Goal: Information Seeking & Learning: Learn about a topic

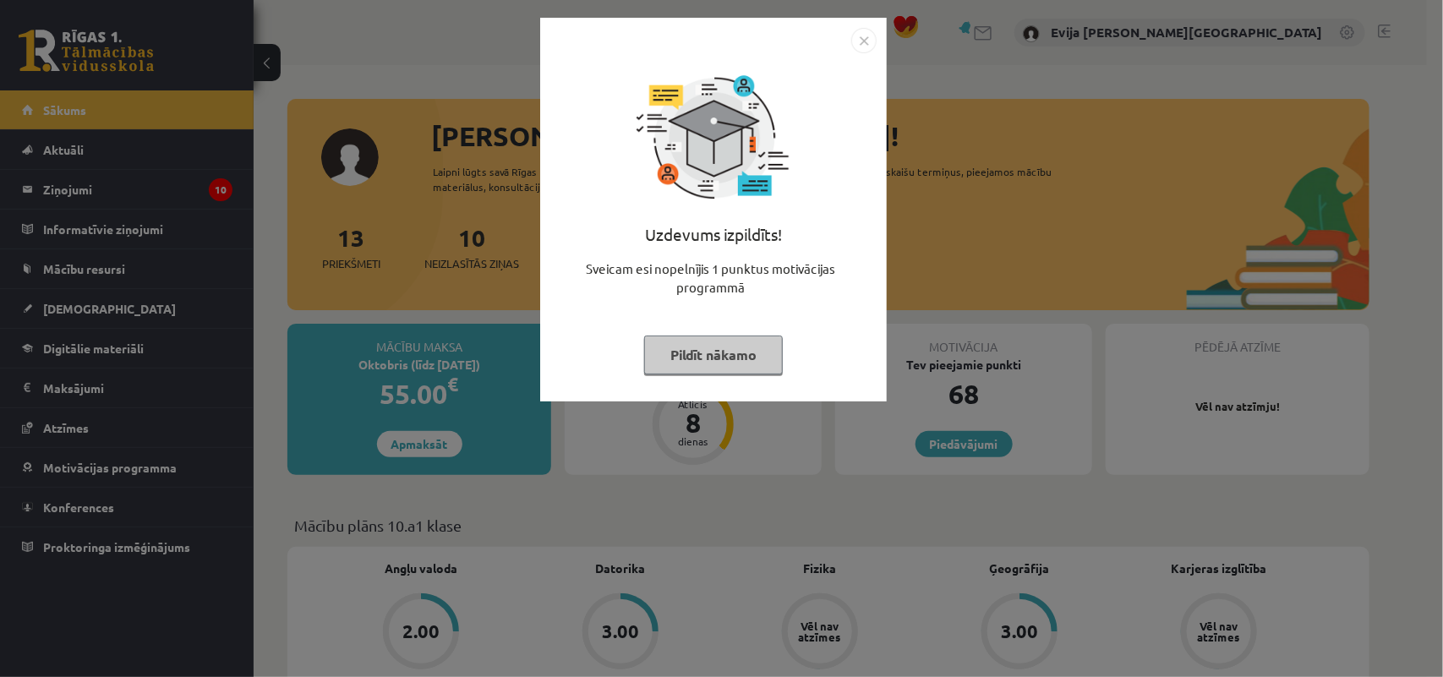
click at [701, 348] on button "Pildīt nākamo" at bounding box center [713, 355] width 139 height 39
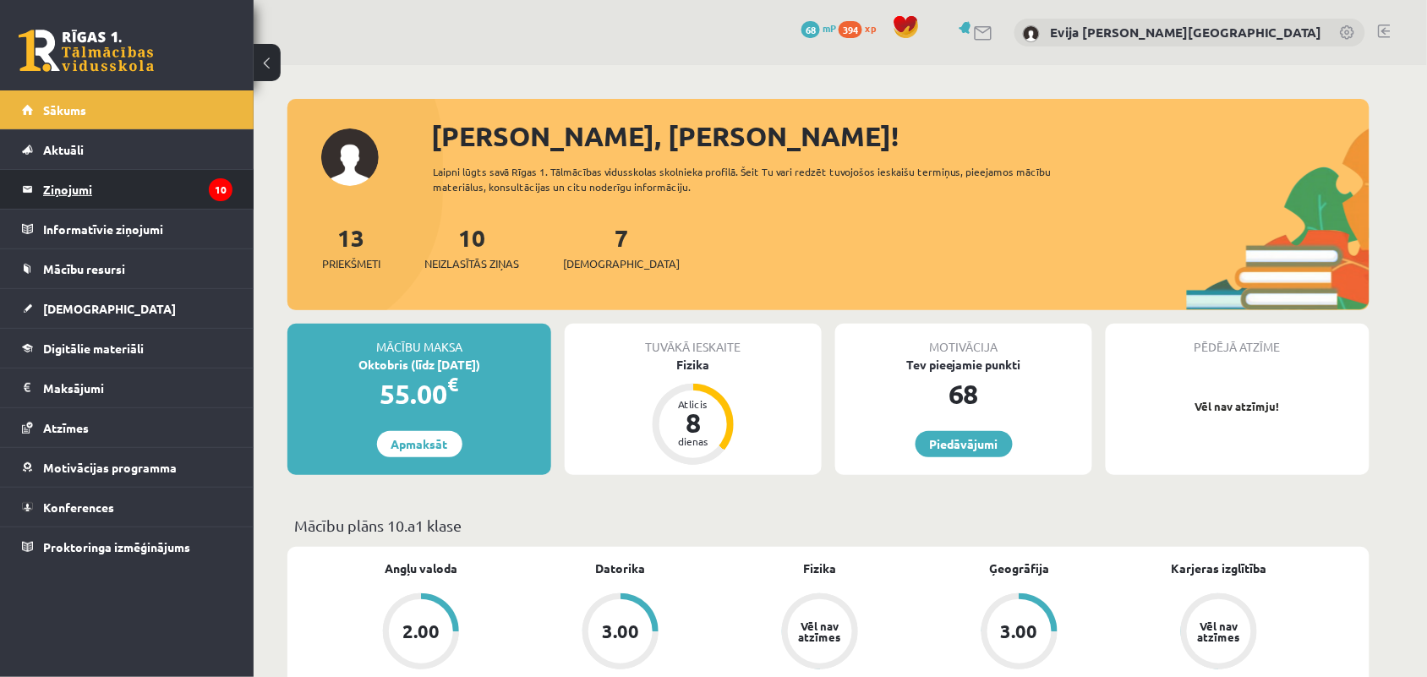
click at [169, 175] on legend "Ziņojumi 10" at bounding box center [137, 189] width 189 height 39
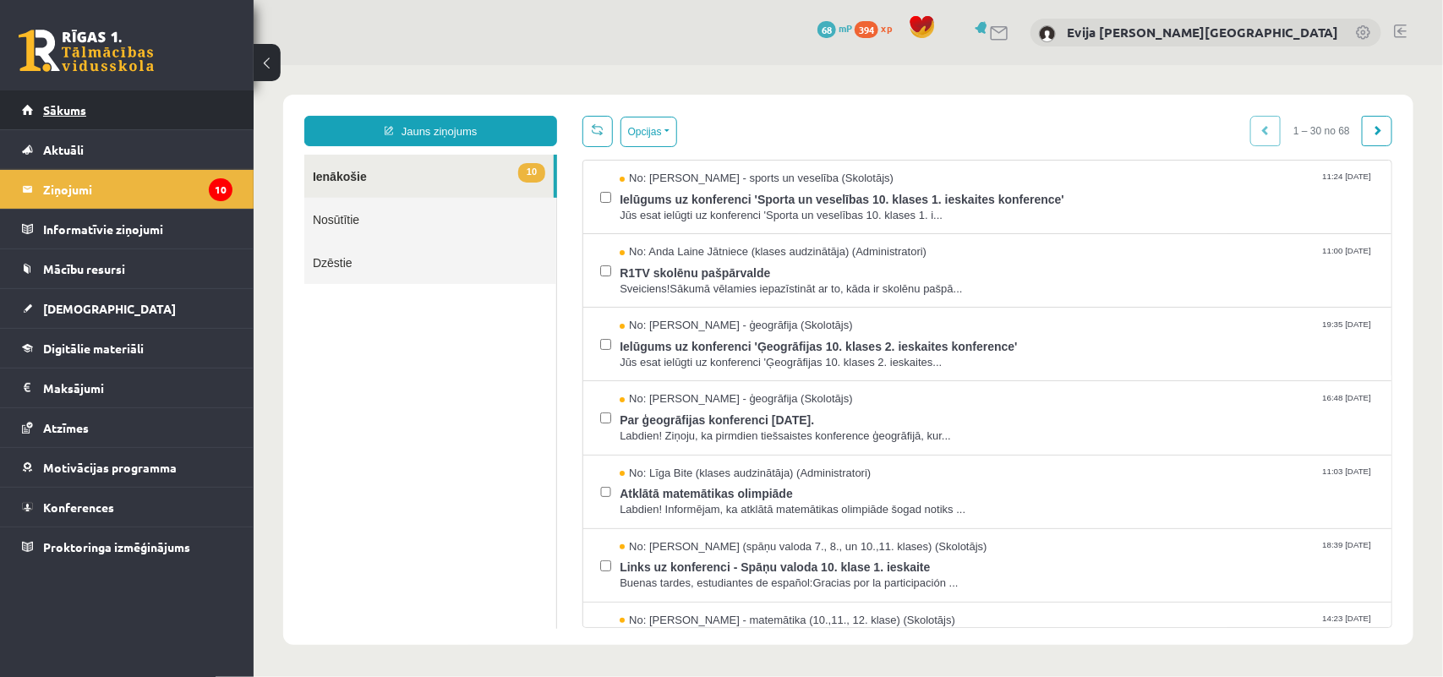
click at [171, 106] on link "Sākums" at bounding box center [127, 109] width 210 height 39
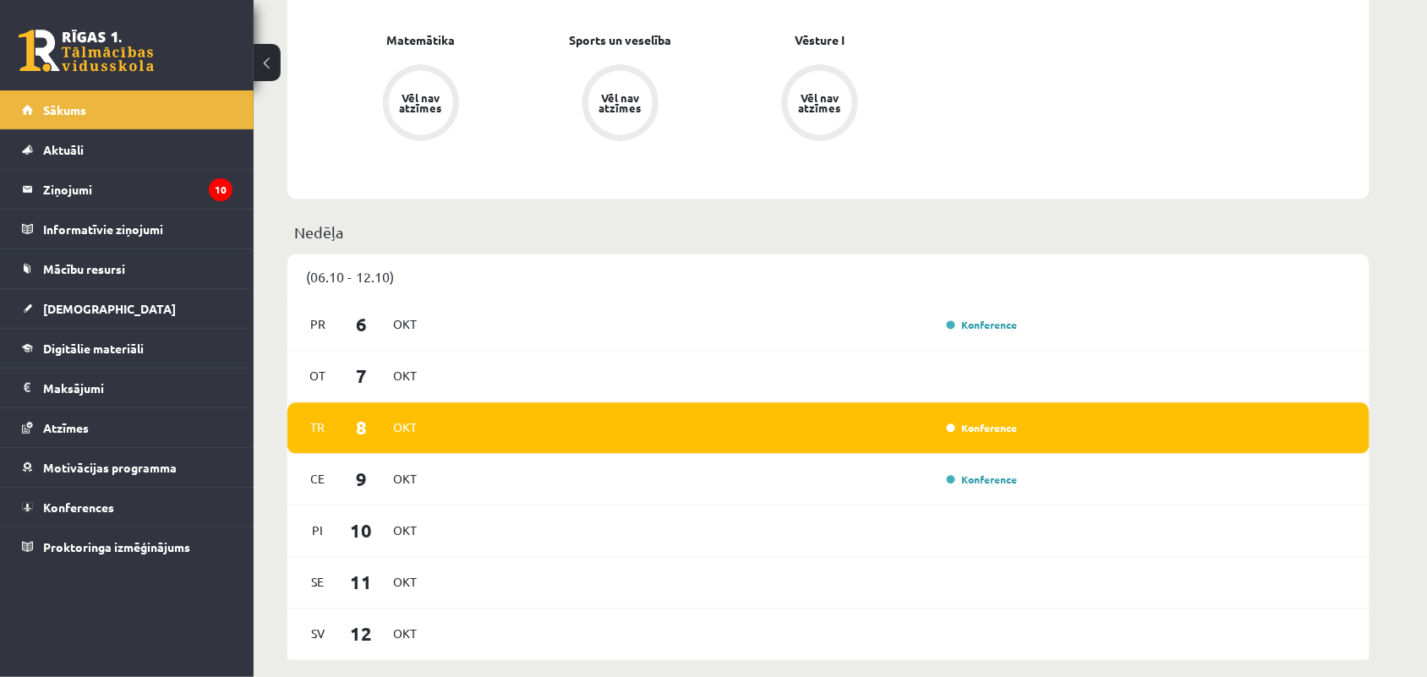
scroll to position [845, 0]
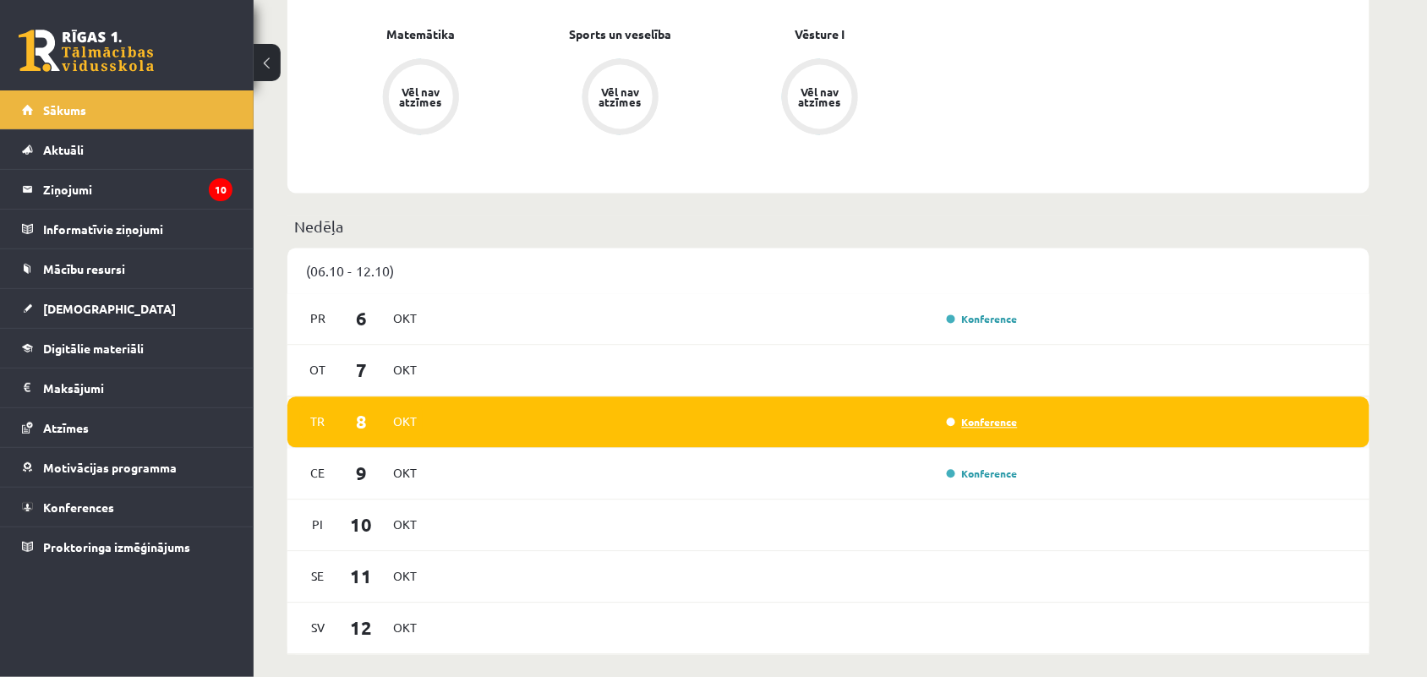
click at [1003, 424] on link "Konference" at bounding box center [982, 423] width 71 height 14
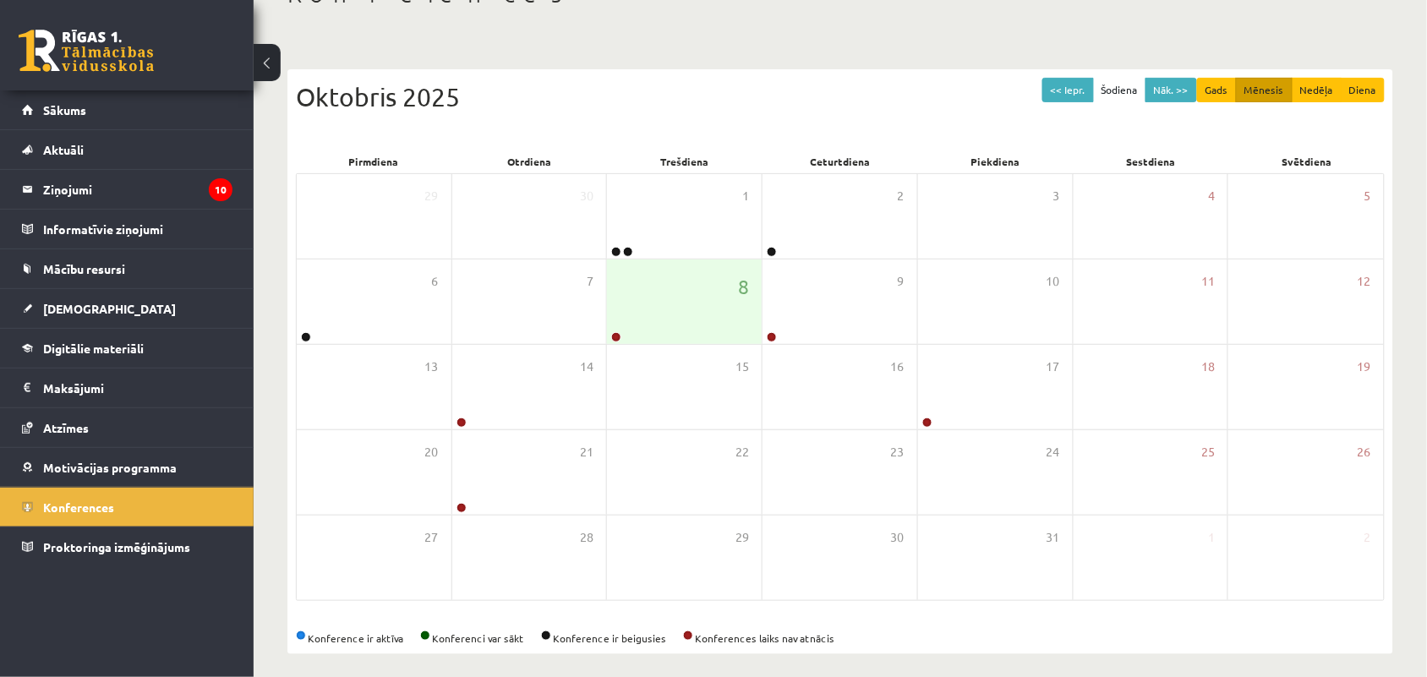
scroll to position [132, 0]
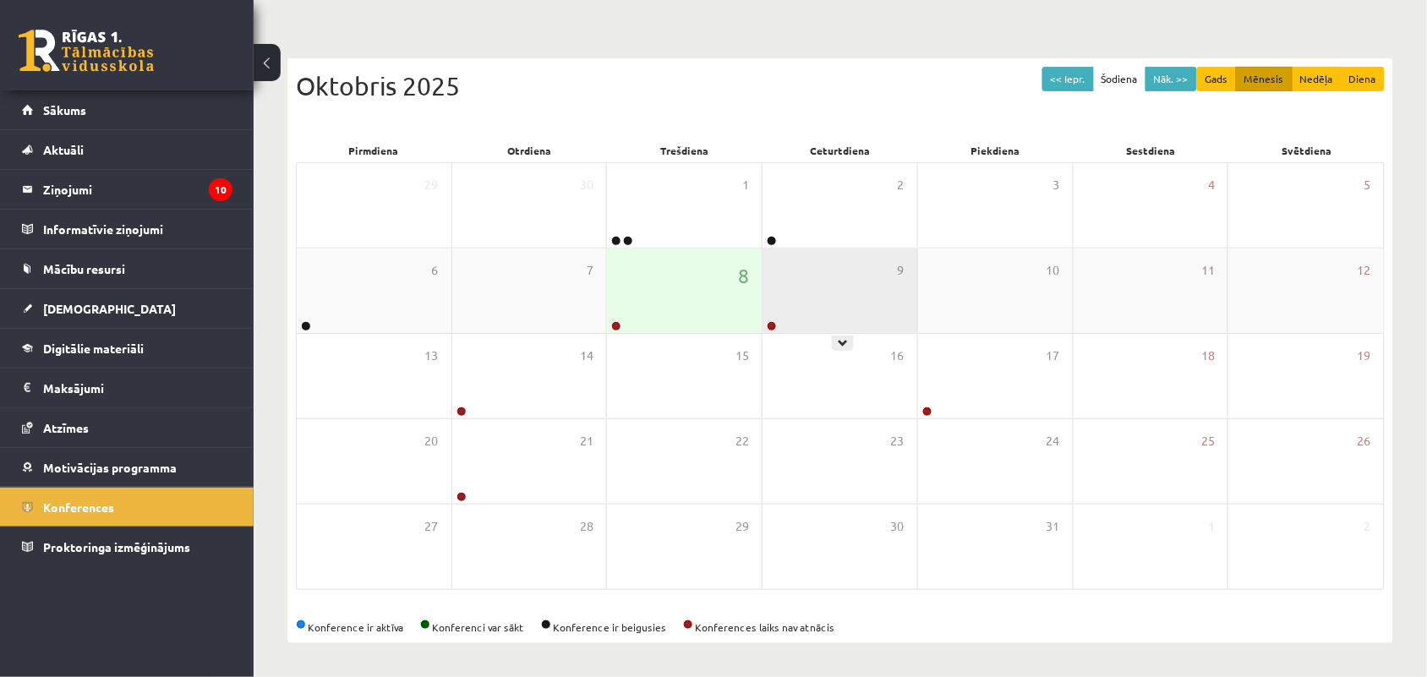
click at [884, 321] on div "9" at bounding box center [839, 290] width 155 height 85
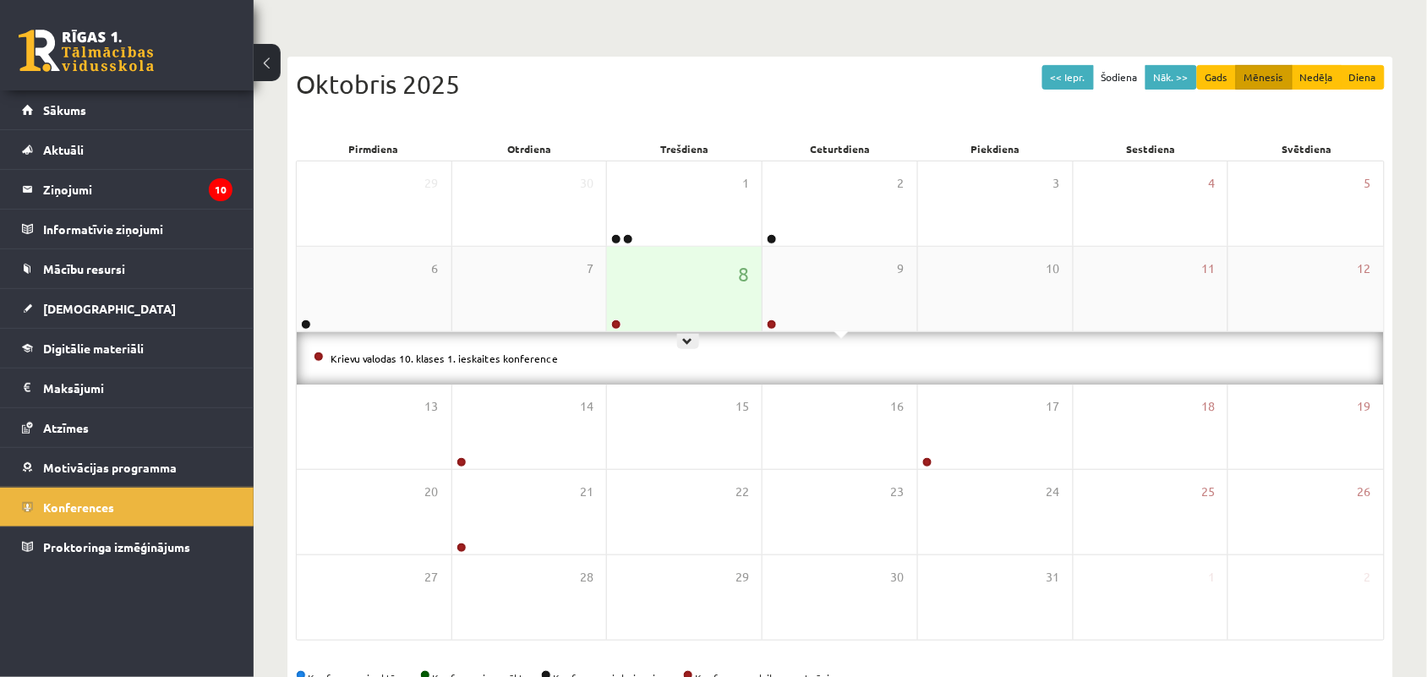
click at [716, 304] on div "8" at bounding box center [684, 289] width 155 height 85
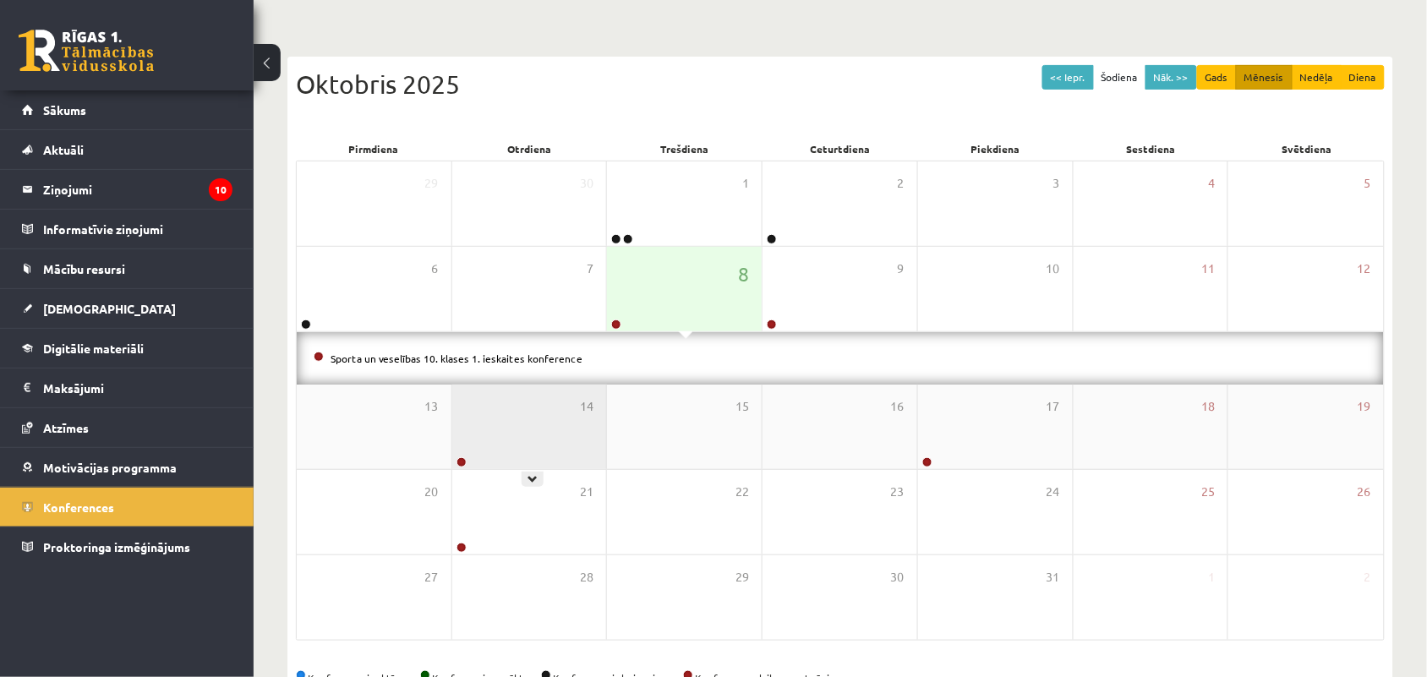
click at [508, 423] on div "14" at bounding box center [529, 427] width 155 height 85
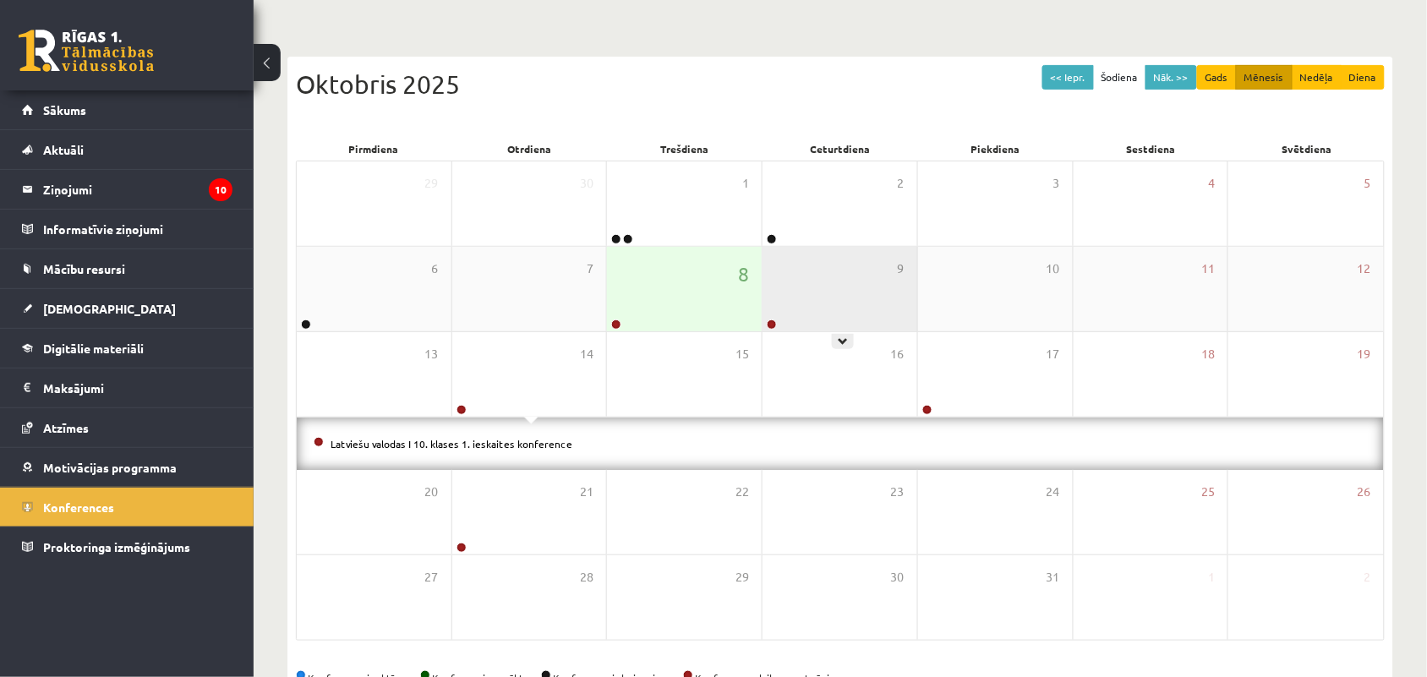
click at [837, 296] on div "9" at bounding box center [839, 289] width 155 height 85
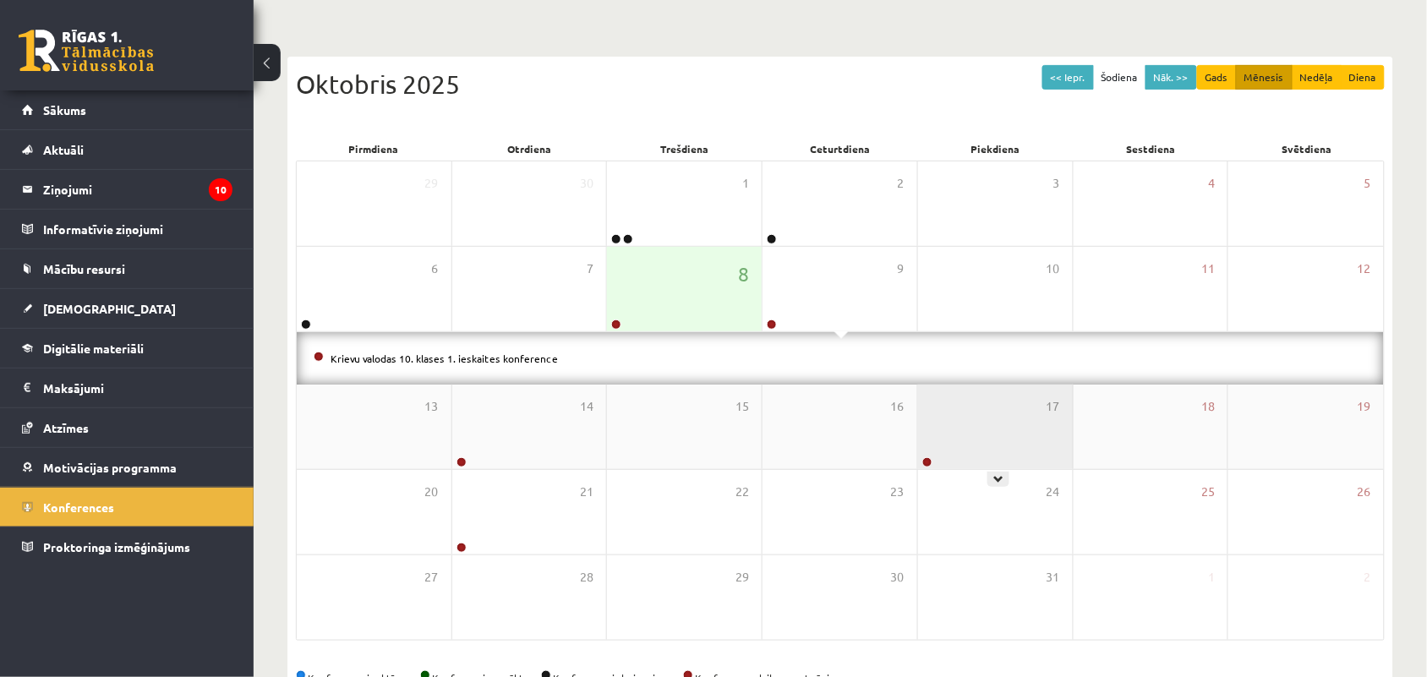
click at [985, 456] on div "17" at bounding box center [995, 427] width 155 height 85
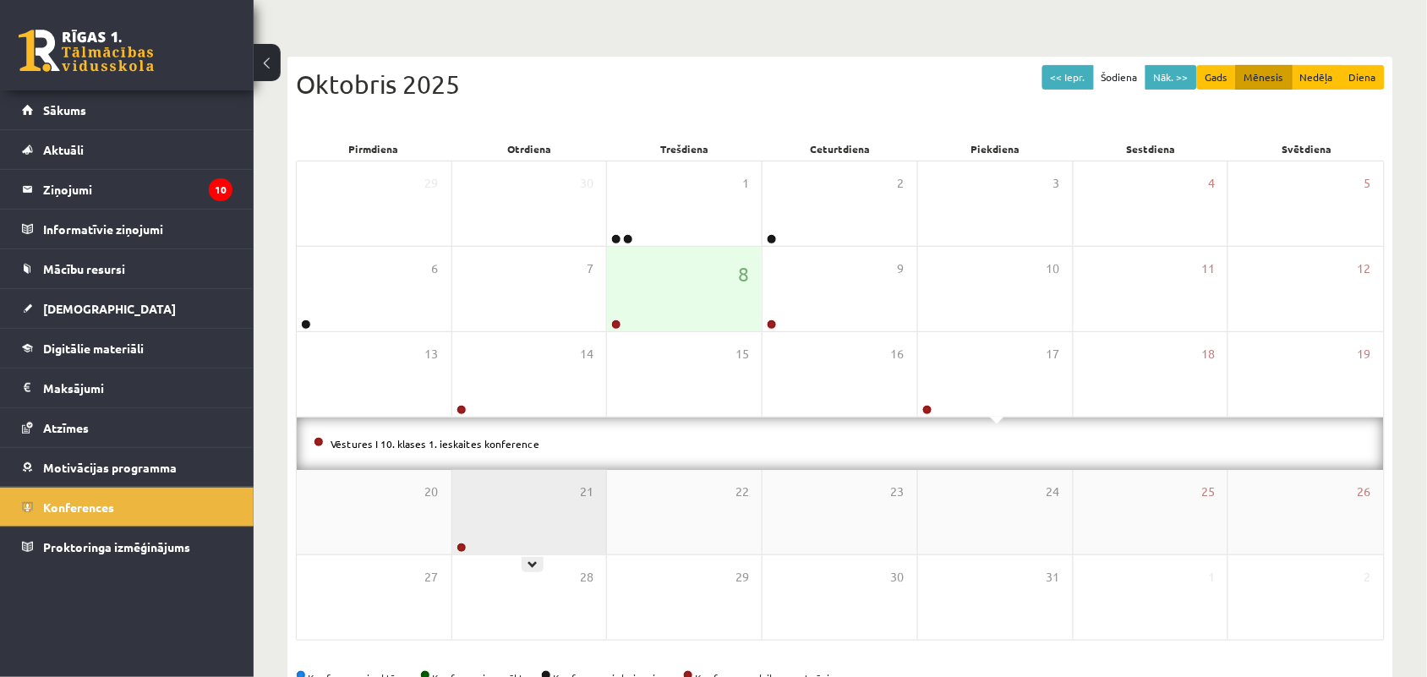
click at [538, 520] on div "21" at bounding box center [529, 512] width 155 height 85
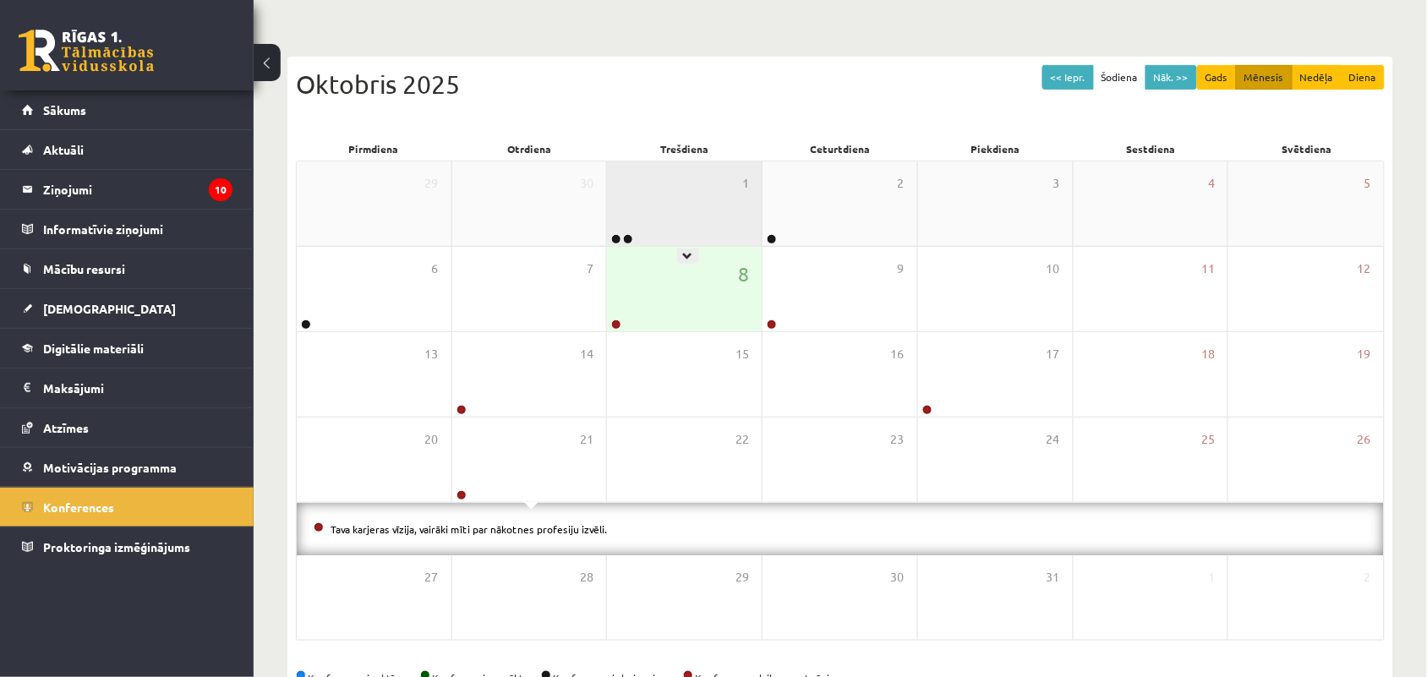
click at [699, 224] on div "1" at bounding box center [684, 203] width 155 height 85
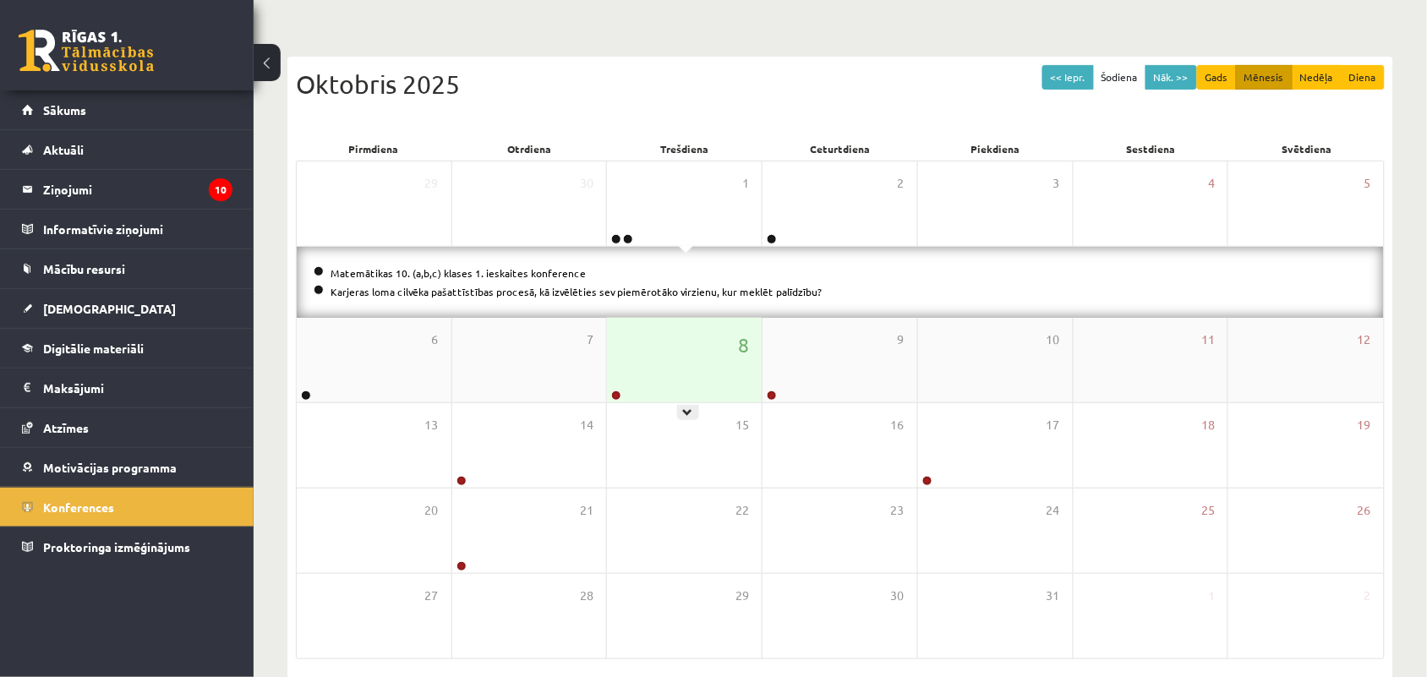
click at [685, 357] on div "8" at bounding box center [684, 360] width 155 height 85
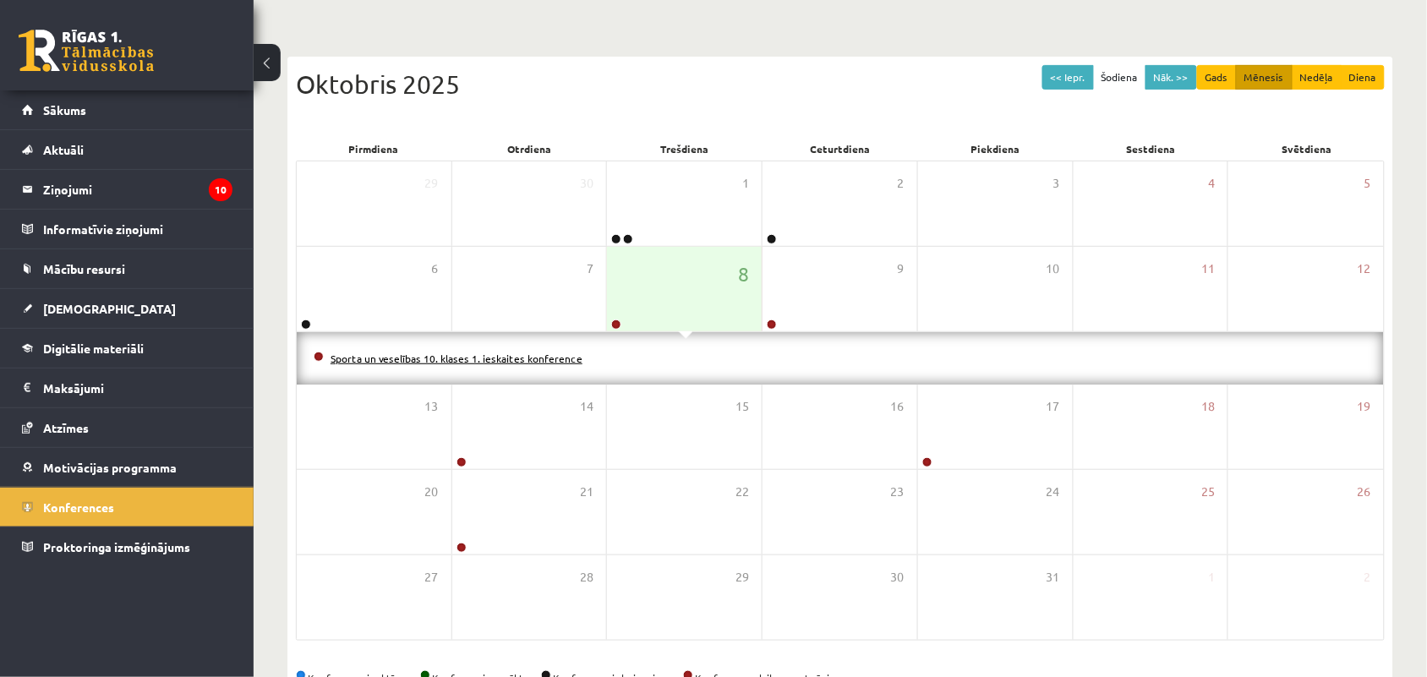
click at [514, 355] on link "Sporta un veselības 10. klases 1. ieskaites konference" at bounding box center [456, 359] width 252 height 14
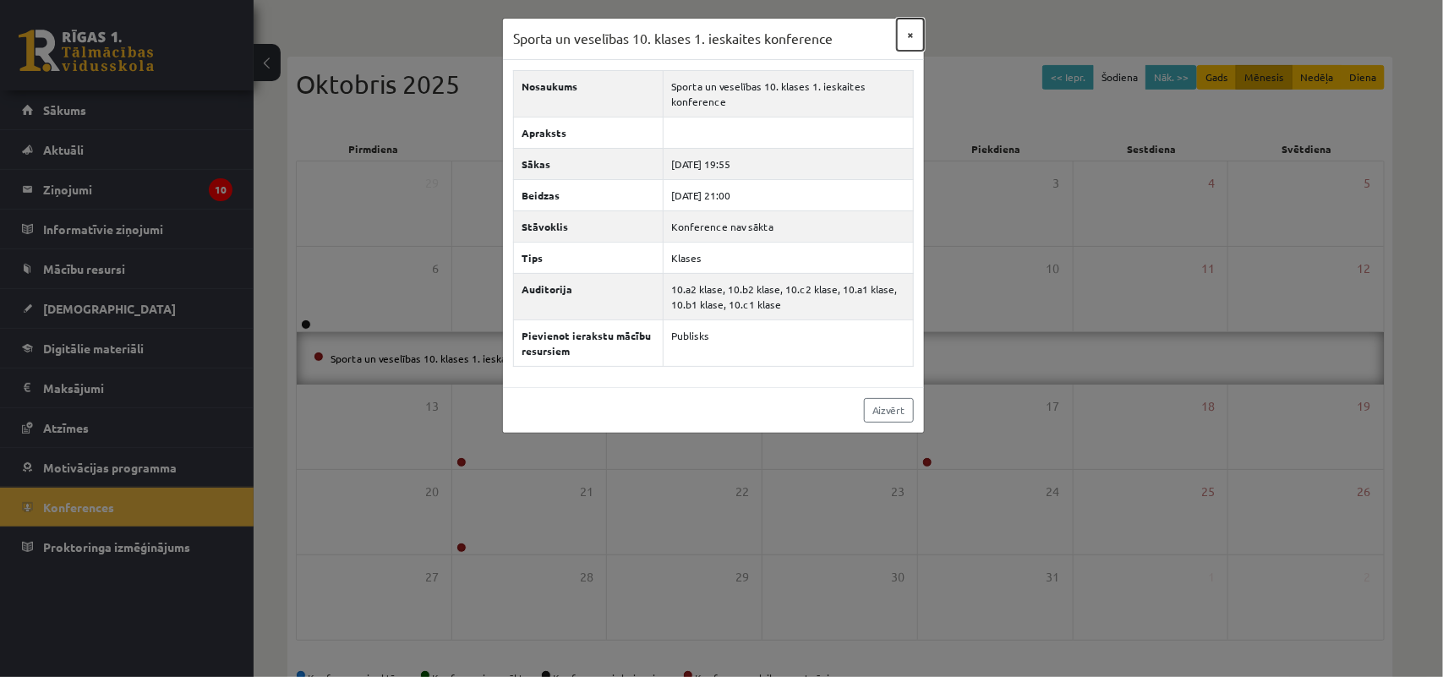
click at [910, 34] on button "×" at bounding box center [910, 35] width 27 height 32
